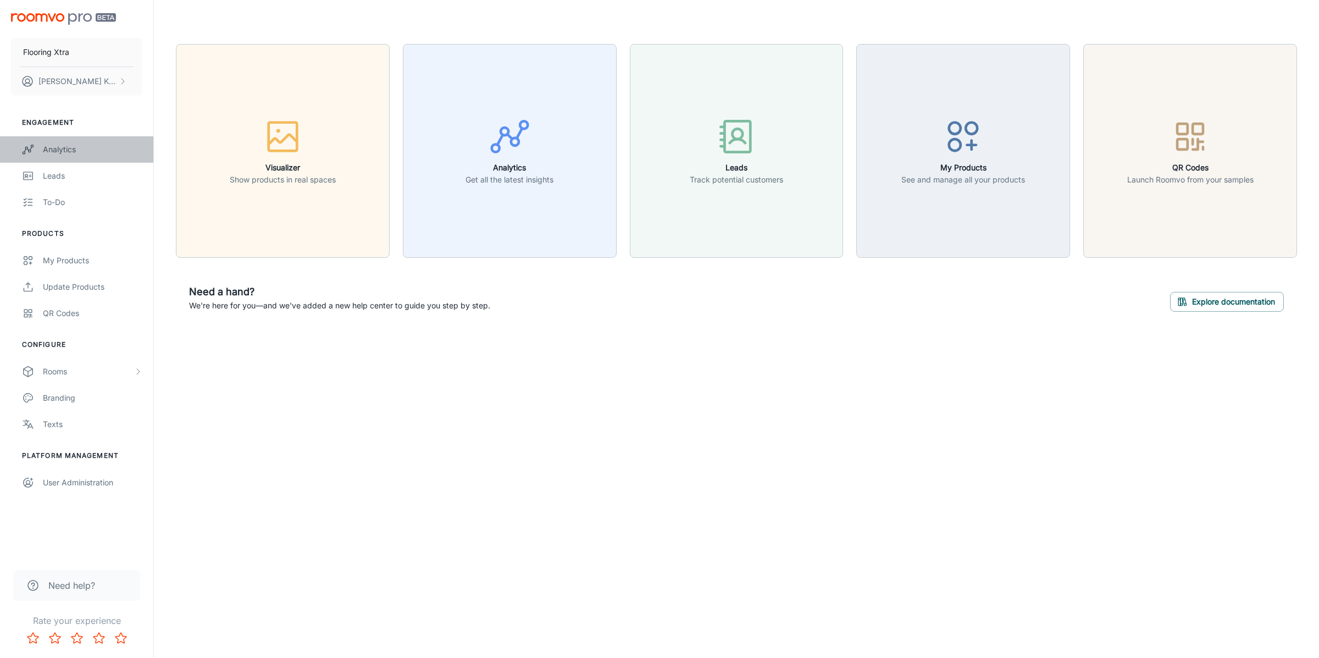
click at [97, 138] on link "Analytics" at bounding box center [76, 149] width 153 height 26
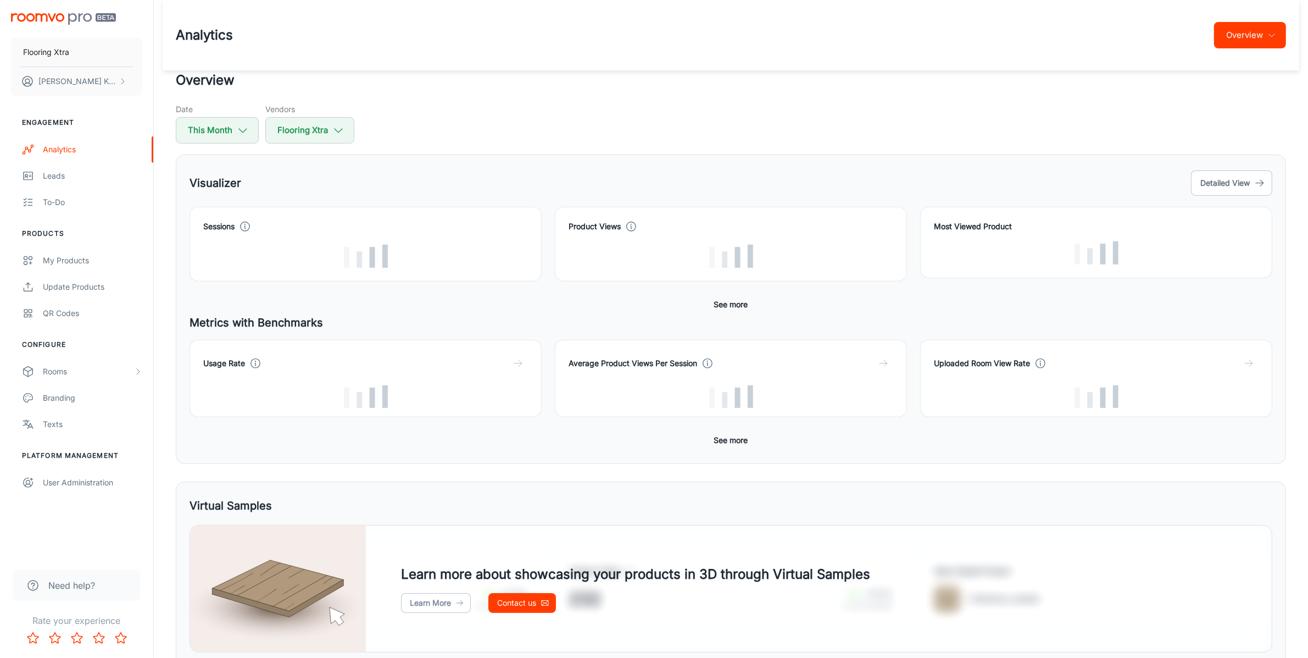
scroll to position [256, 0]
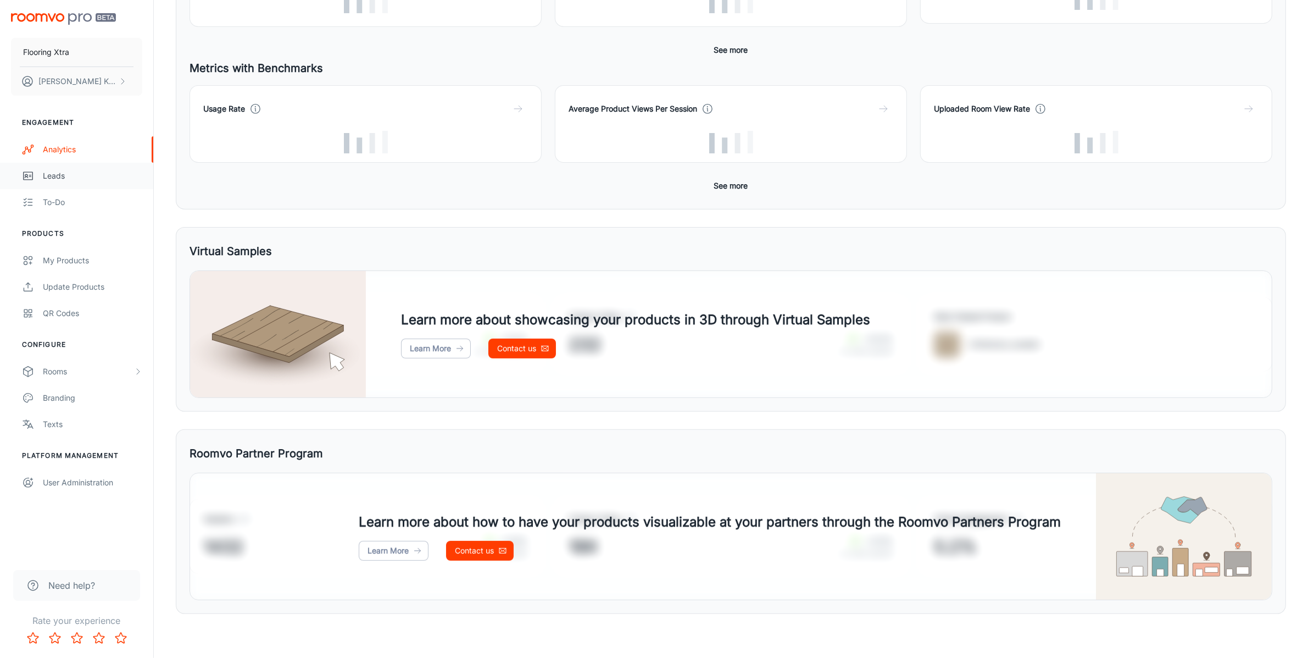
click at [80, 170] on div "Leads" at bounding box center [92, 176] width 99 height 12
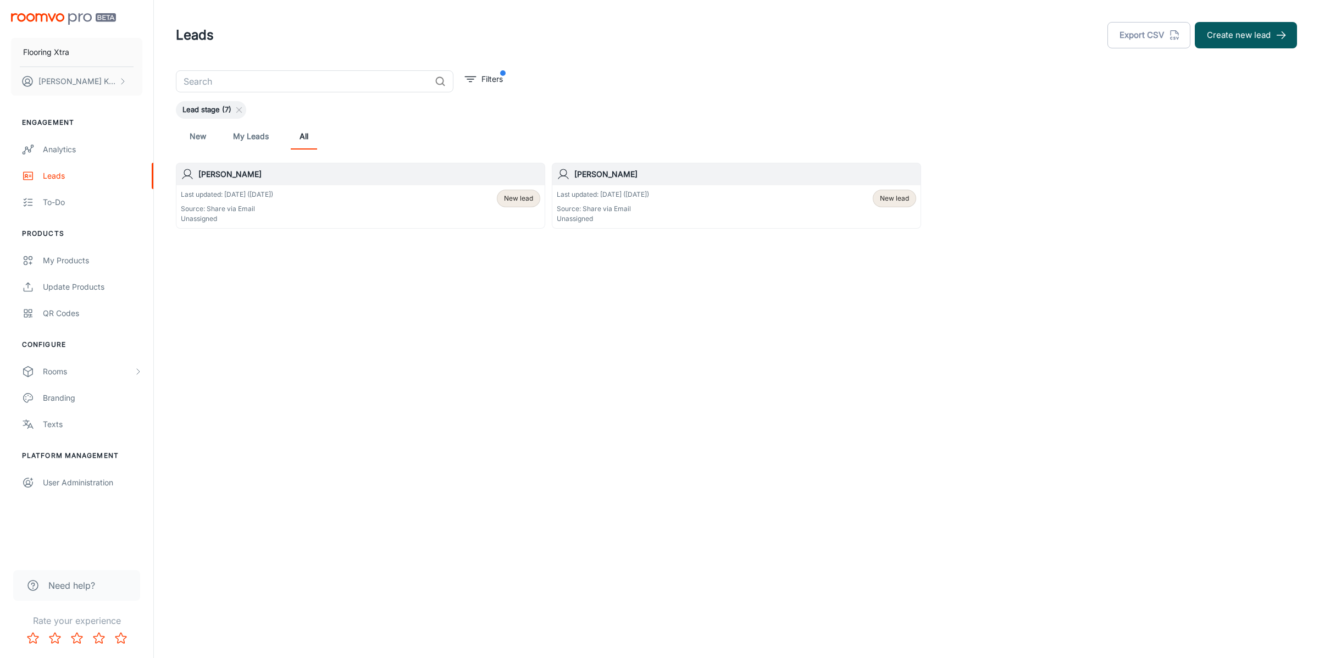
click at [204, 139] on link "New" at bounding box center [198, 136] width 26 height 26
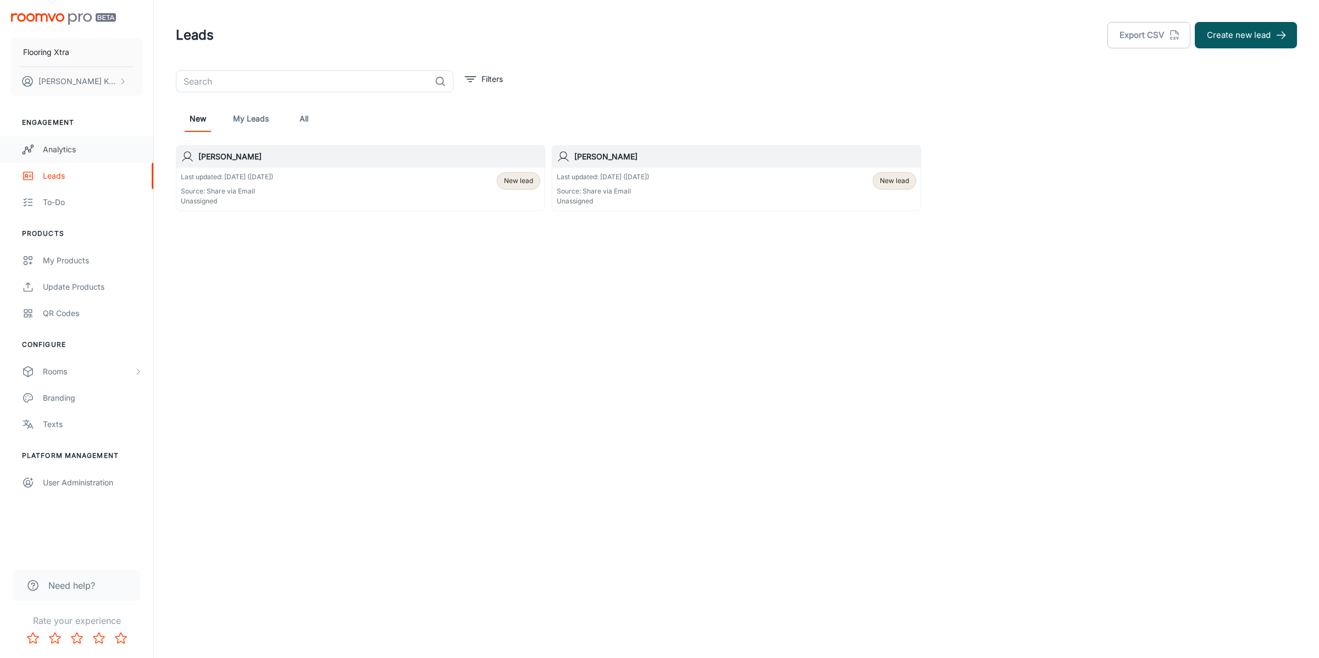
click at [85, 141] on link "Analytics" at bounding box center [76, 149] width 153 height 26
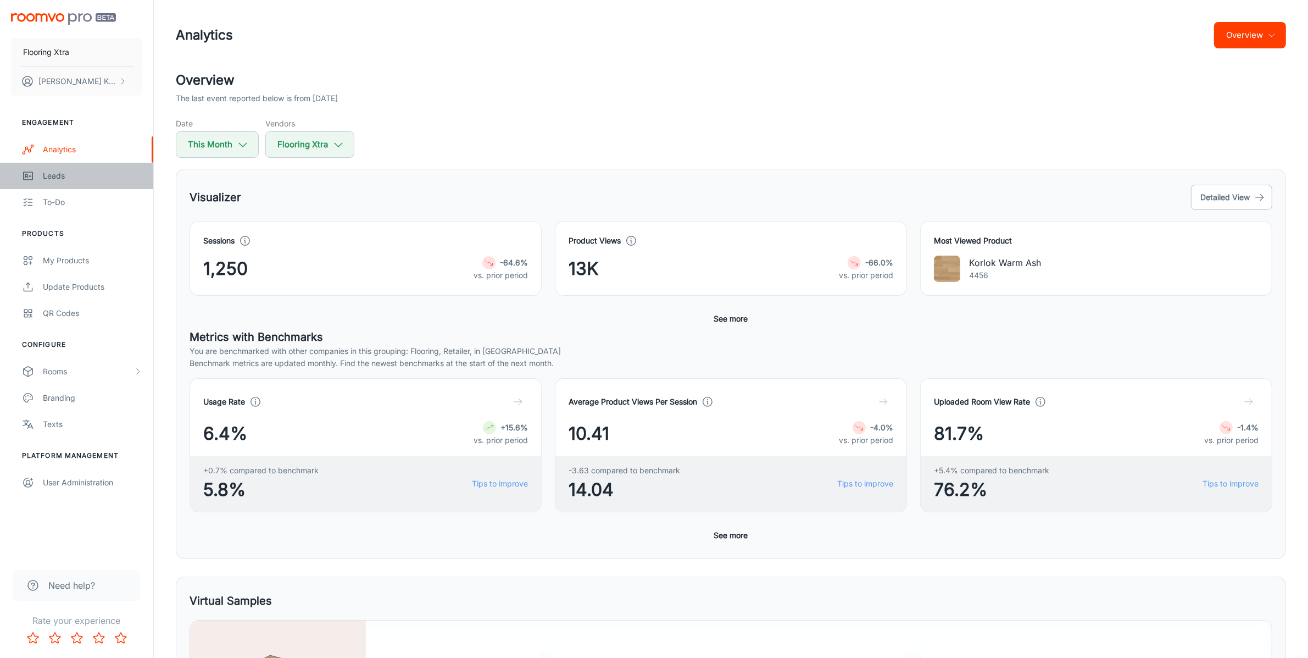
click at [61, 178] on div "Leads" at bounding box center [92, 176] width 99 height 12
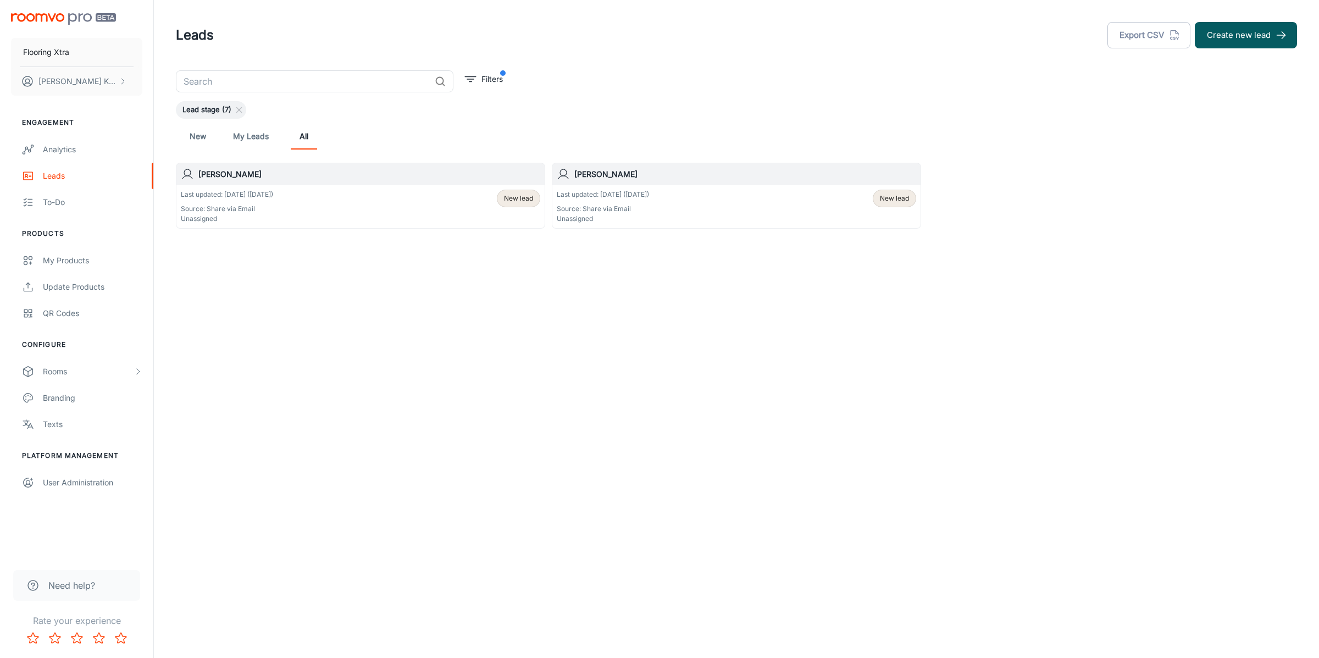
click at [514, 201] on span "New lead" at bounding box center [518, 198] width 29 height 10
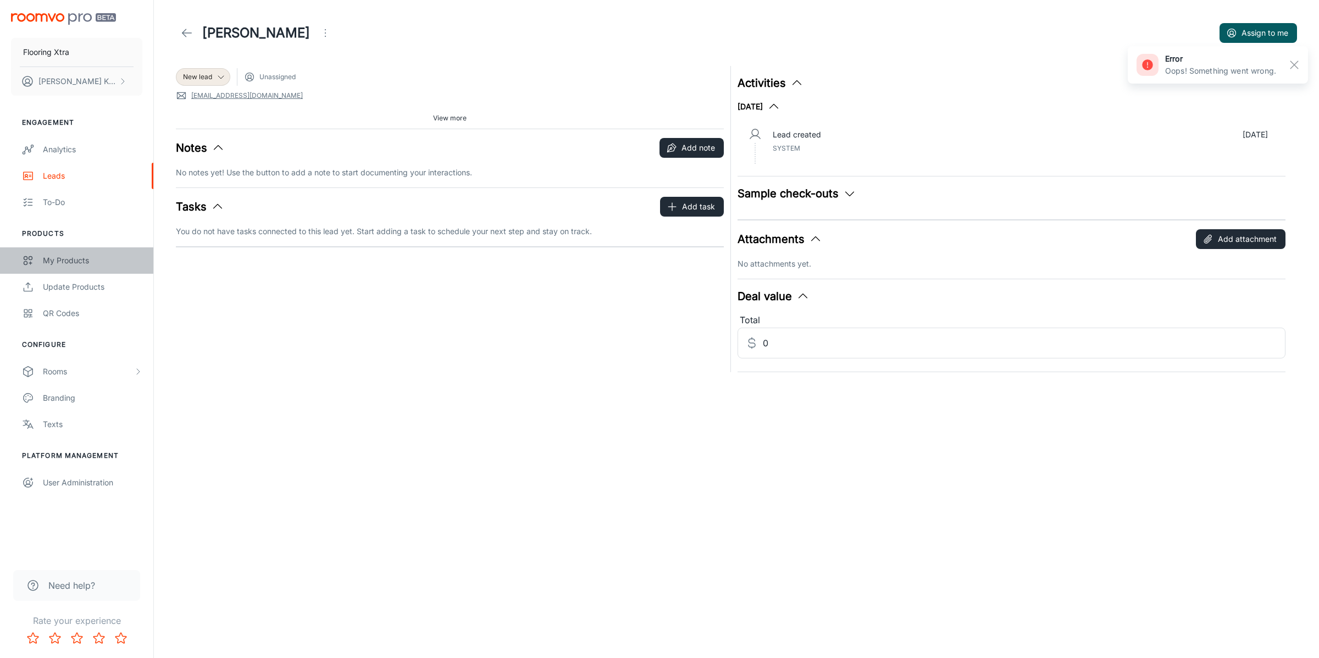
click at [66, 254] on div "My Products" at bounding box center [92, 260] width 99 height 12
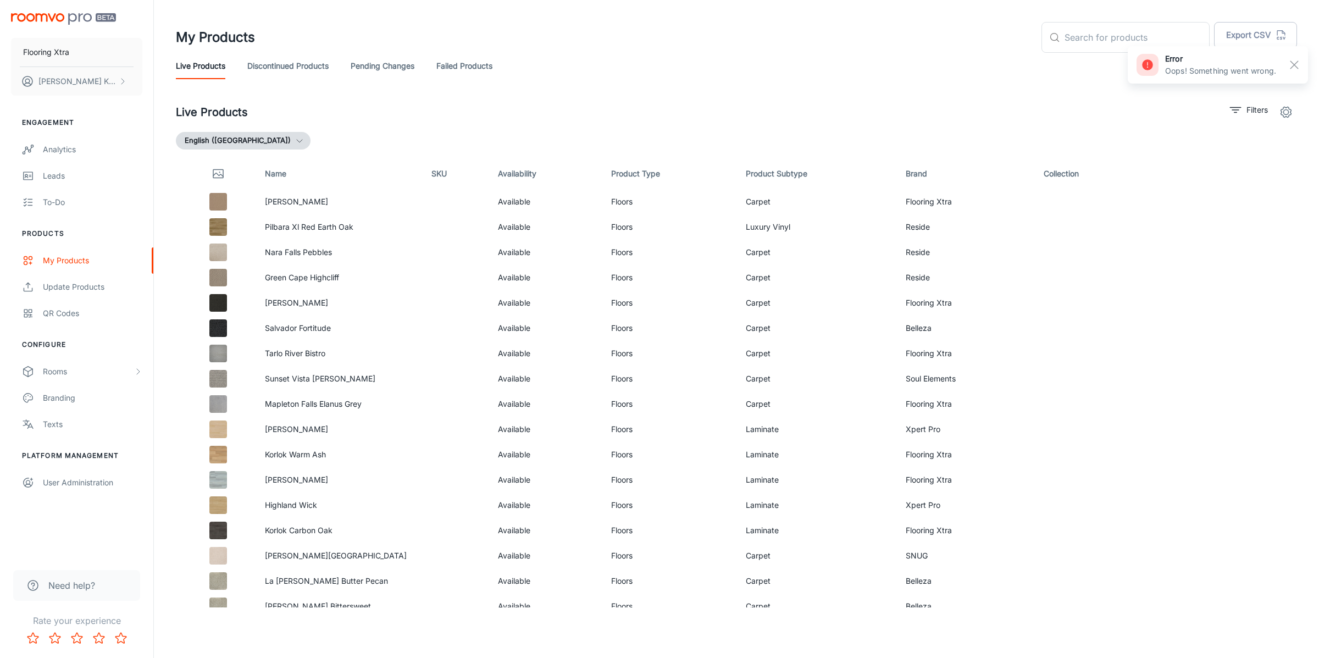
click at [396, 75] on link "Pending Changes" at bounding box center [383, 66] width 64 height 26
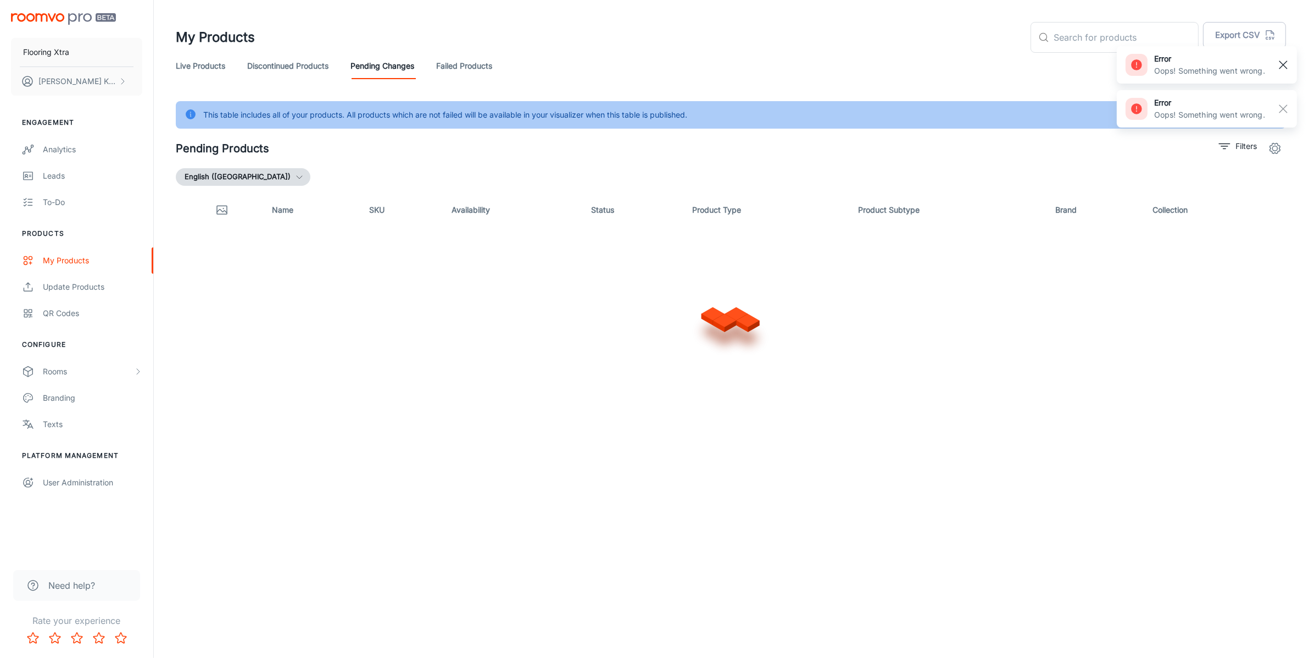
click at [1281, 67] on line "button" at bounding box center [1284, 65] width 8 height 8
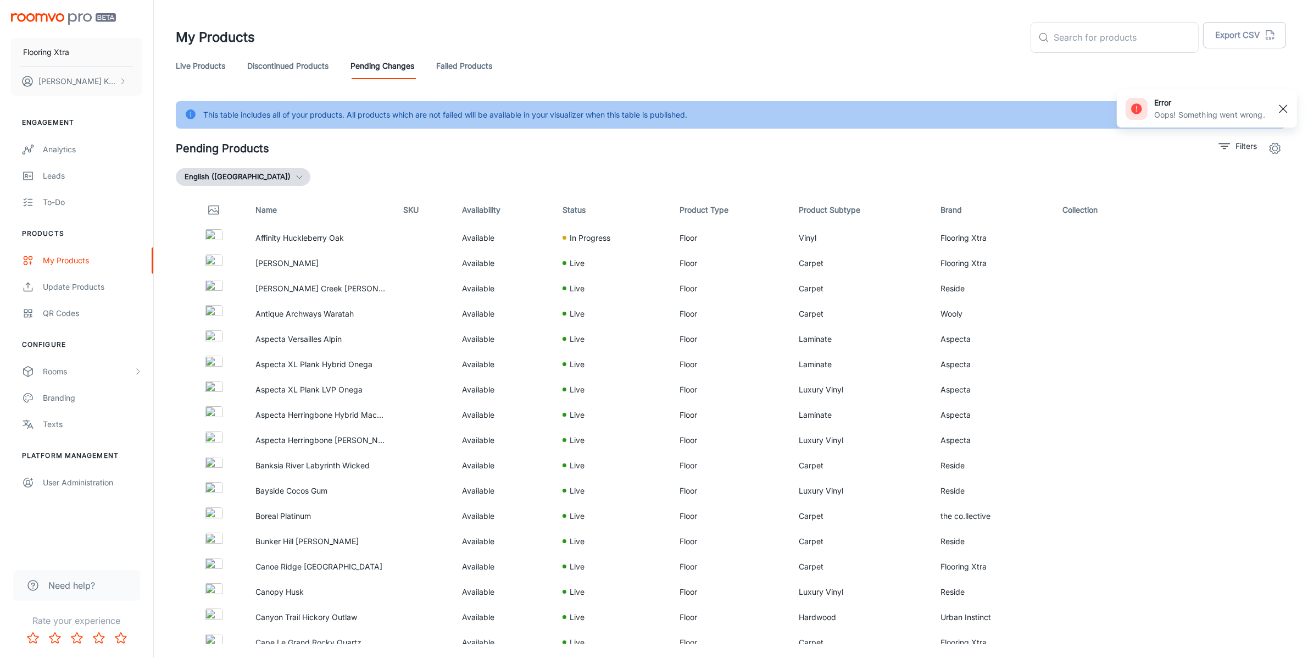
click at [1283, 107] on div "Flooring Xtra [PERSON_NAME] Engagement Analytics Leads To-do Products My Produc…" at bounding box center [654, 343] width 1308 height 687
click at [1280, 148] on icon "settings" at bounding box center [1275, 148] width 13 height 13
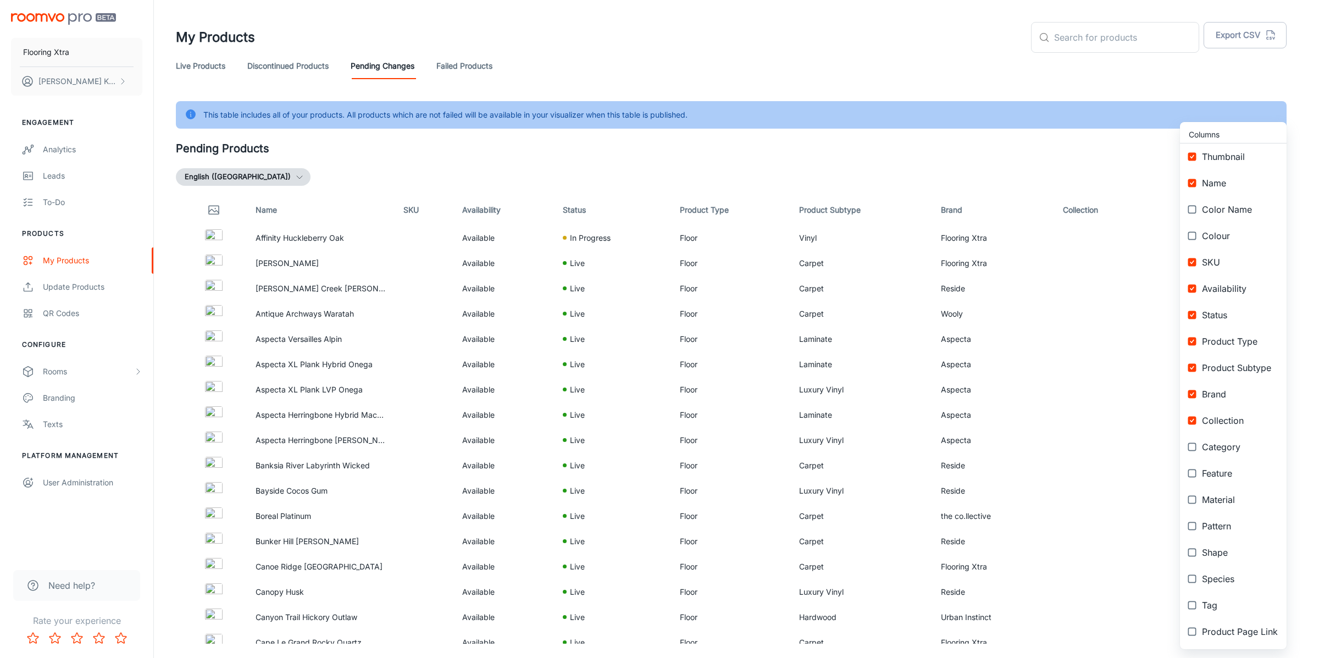
drag, startPoint x: 1114, startPoint y: 160, endPoint x: 1121, endPoint y: 158, distance: 8.0
click at [1114, 160] on div at bounding box center [659, 329] width 1319 height 658
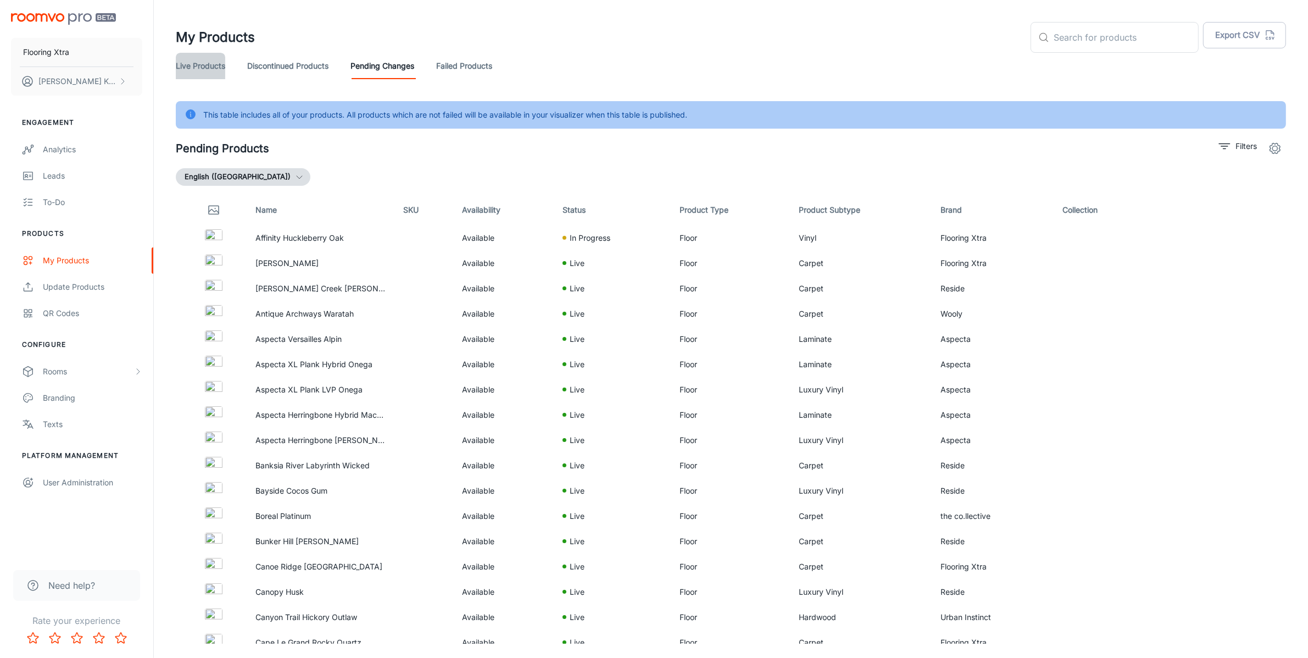
click at [206, 60] on link "Live Products" at bounding box center [200, 66] width 49 height 26
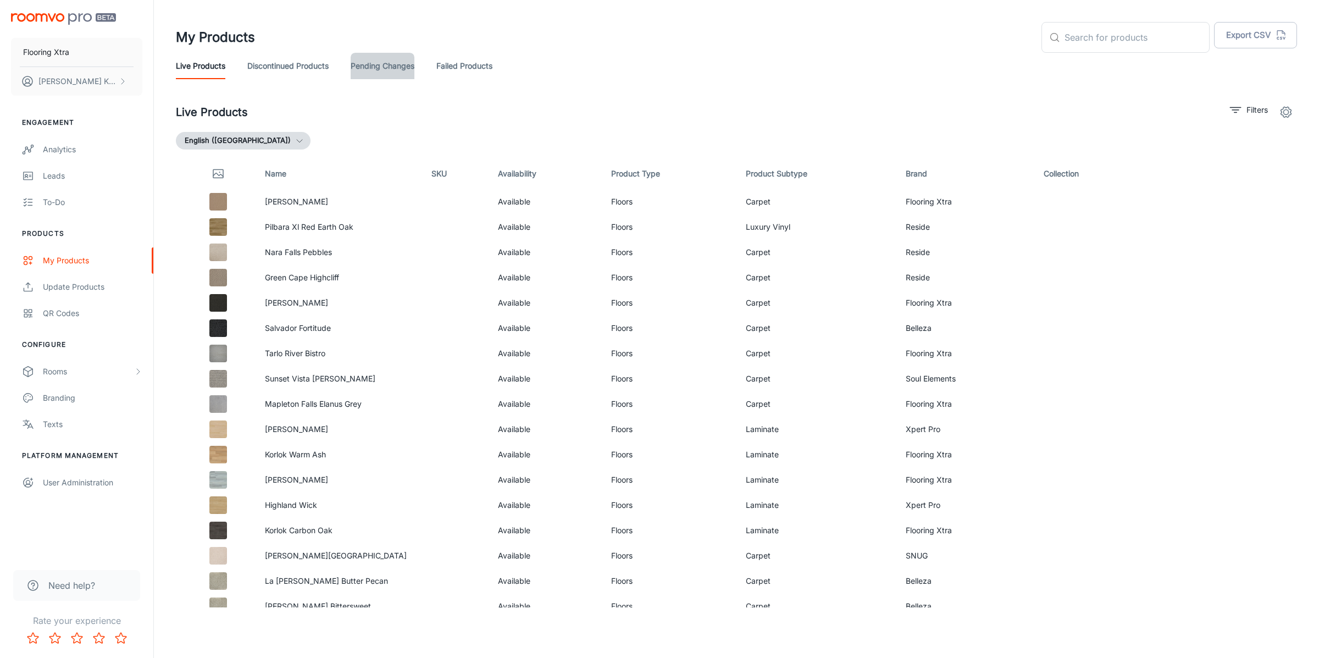
click at [391, 68] on link "Pending Changes" at bounding box center [383, 66] width 64 height 26
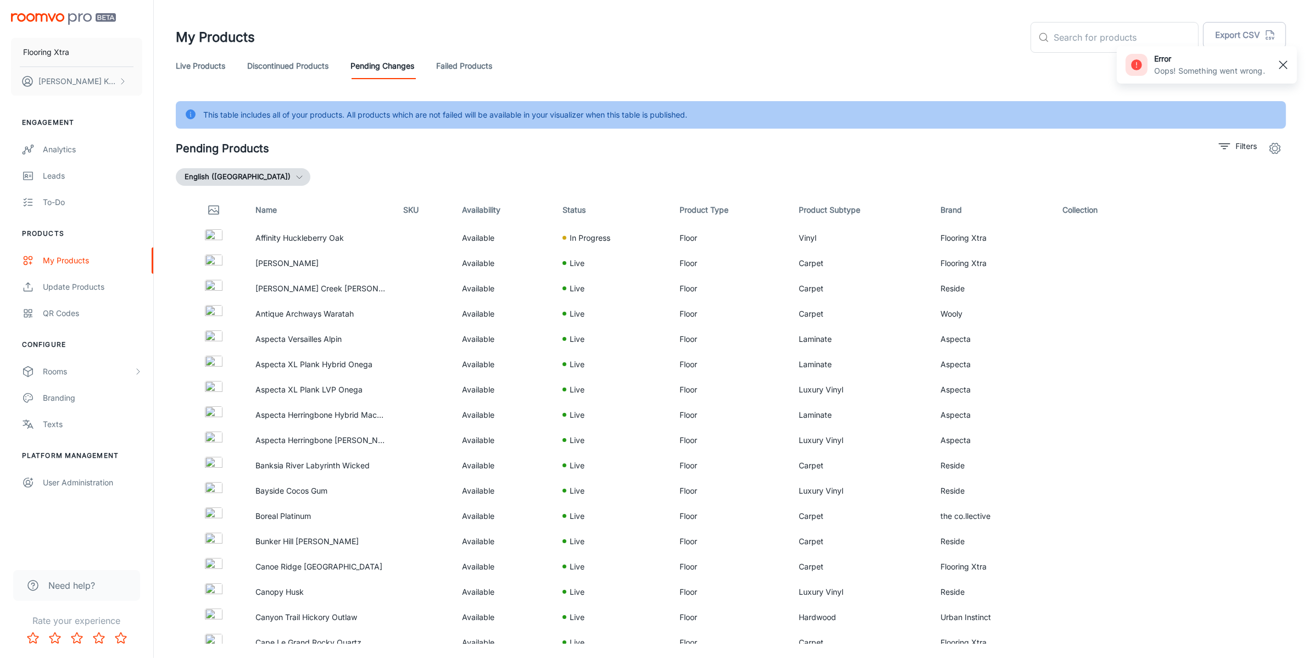
click at [1279, 67] on rect "button" at bounding box center [1283, 64] width 13 height 13
click at [1236, 148] on p "Filters" at bounding box center [1246, 146] width 21 height 12
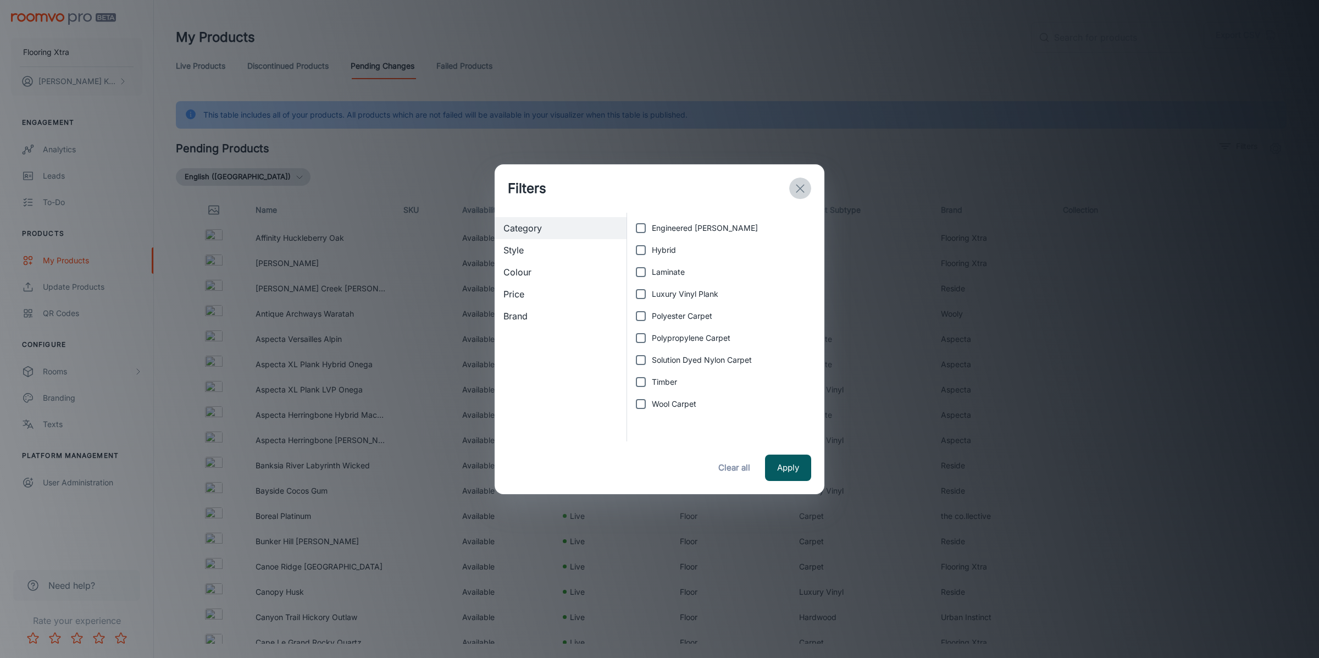
click at [803, 179] on button "exit" at bounding box center [800, 188] width 22 height 22
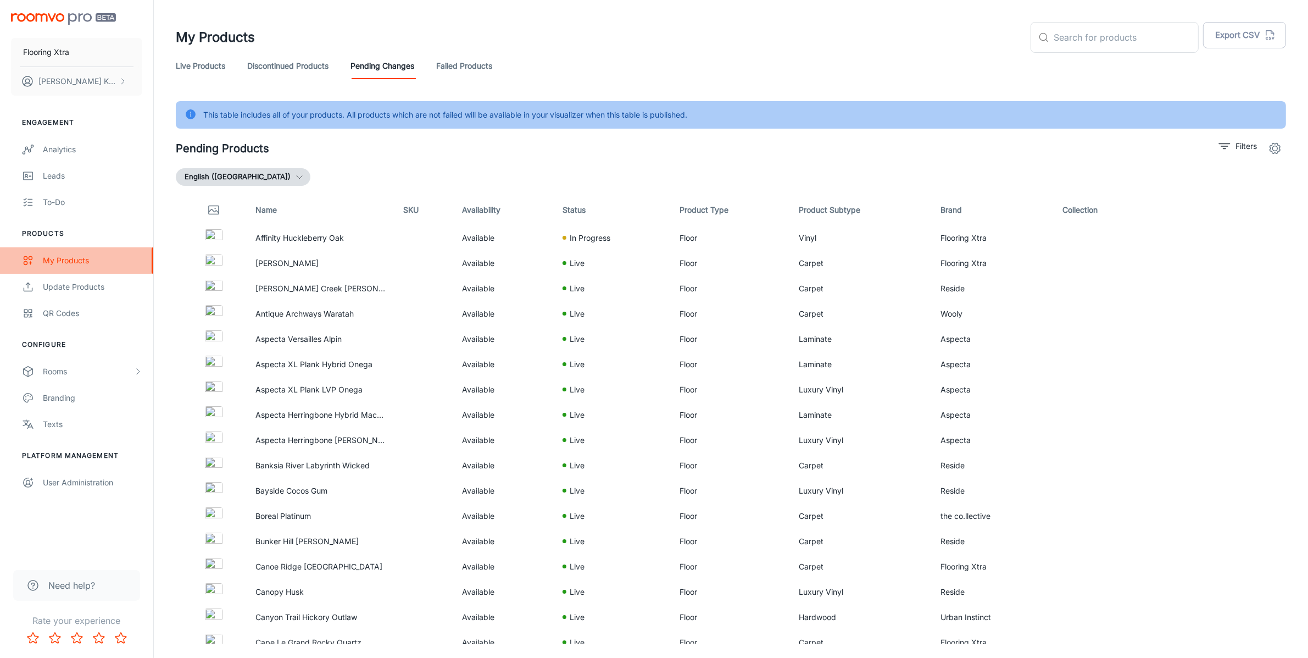
click at [91, 260] on div "My Products" at bounding box center [92, 260] width 99 height 12
drag, startPoint x: 233, startPoint y: 59, endPoint x: 214, endPoint y: 64, distance: 19.7
click at [233, 59] on div "Live Products Discontinued Products Pending Changes Failed Products" at bounding box center [731, 66] width 1110 height 26
drag, startPoint x: 214, startPoint y: 64, endPoint x: 231, endPoint y: 64, distance: 16.5
click at [214, 64] on link "Live Products" at bounding box center [200, 66] width 49 height 26
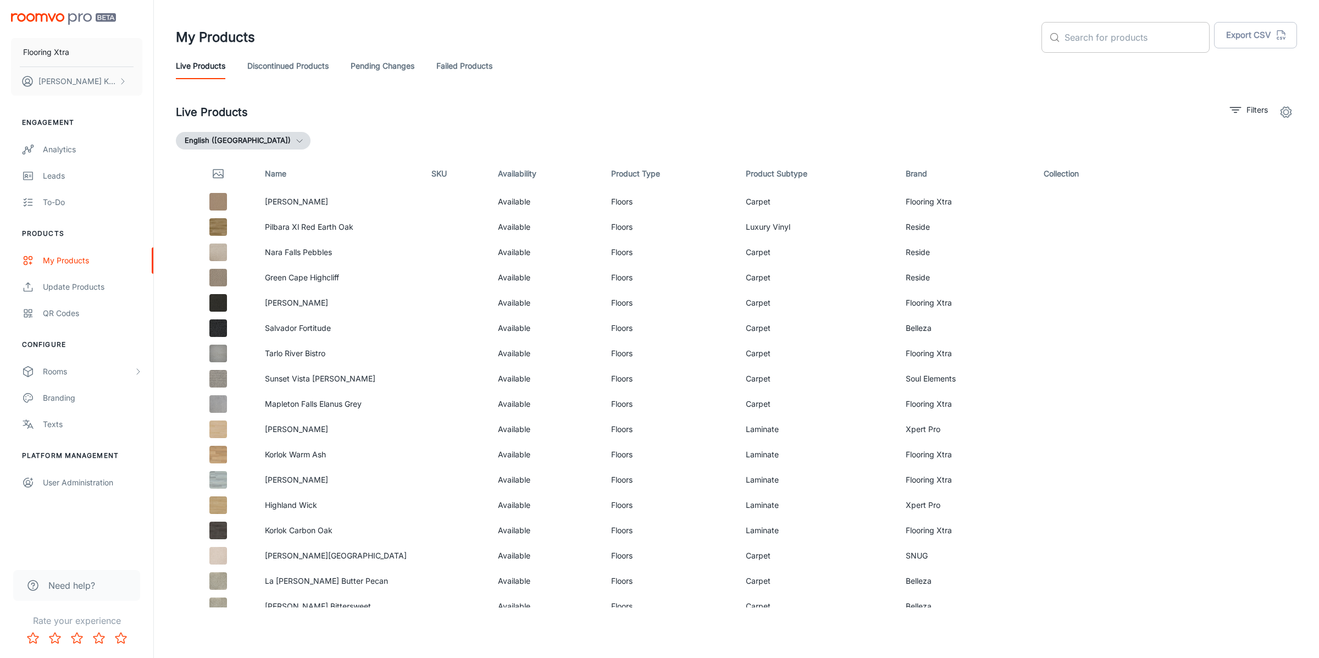
click at [1132, 42] on input "text" at bounding box center [1136, 37] width 145 height 31
paste input "Habitat Weathered [GEOGRAPHIC_DATA]"
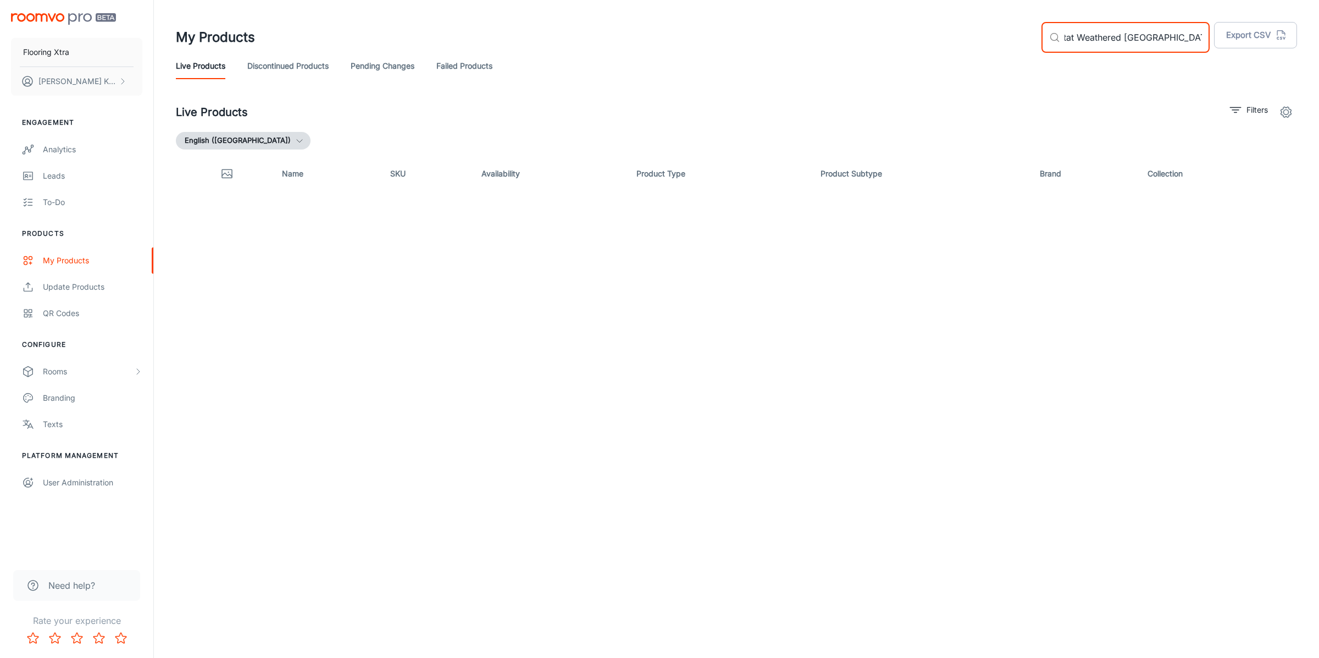
type input "Habitat Weathered [GEOGRAPHIC_DATA]"
click at [387, 75] on link "Pending Changes" at bounding box center [383, 66] width 64 height 26
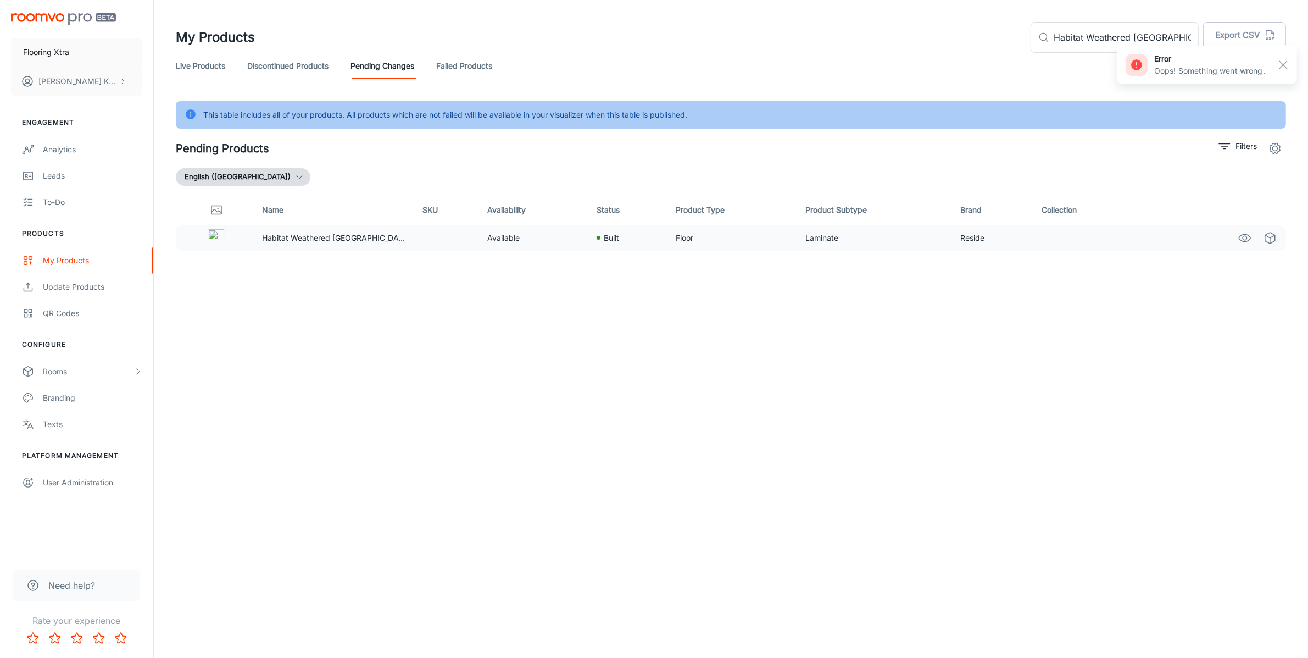
click at [612, 241] on p "Built" at bounding box center [611, 238] width 15 height 12
